Goal: Find specific page/section: Find specific page/section

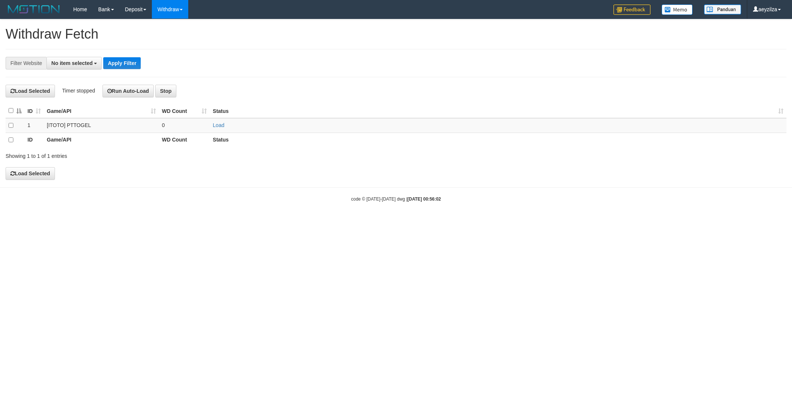
select select
click at [466, 41] on h1 "Withdraw Fetch" at bounding box center [396, 34] width 781 height 15
click at [106, 221] on html "Toggle navigation Home Bank Account List Load By Website Group [ITOTO] PTTOGEL …" at bounding box center [396, 110] width 792 height 221
click at [758, 42] on link "Log Out" at bounding box center [756, 42] width 59 height 10
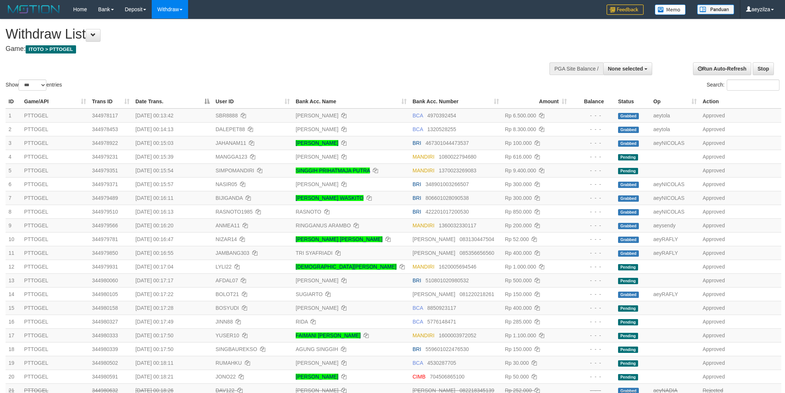
select select
select select "***"
click at [710, 69] on link "Run Auto-Refresh" at bounding box center [722, 68] width 58 height 13
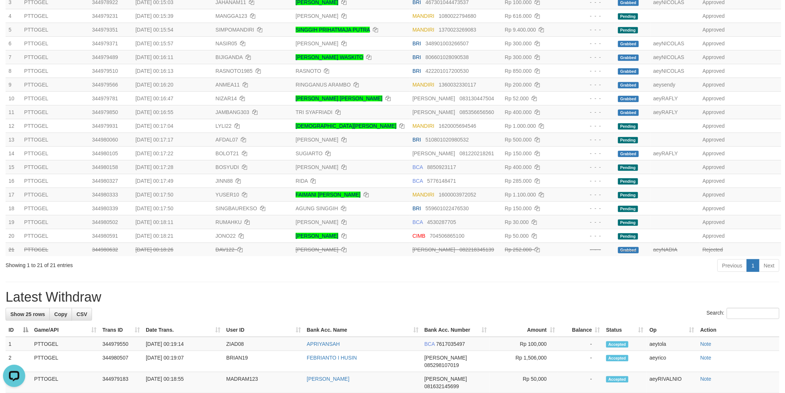
scroll to position [206, 0]
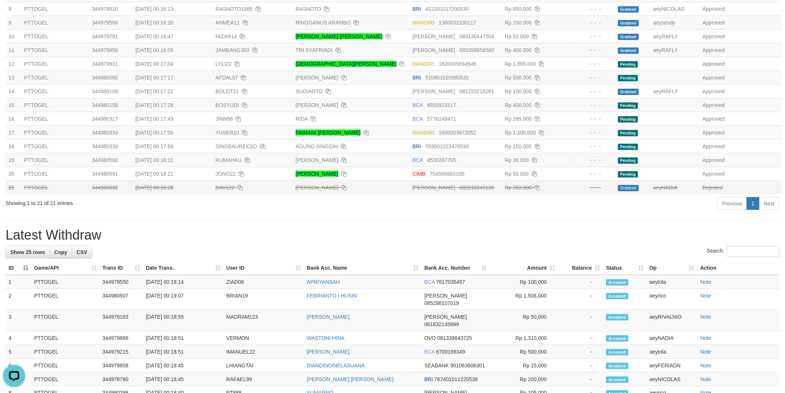
click at [225, 186] on span "DAV122" at bounding box center [225, 187] width 19 height 6
copy td "DAV122"
